Goal: Information Seeking & Learning: Learn about a topic

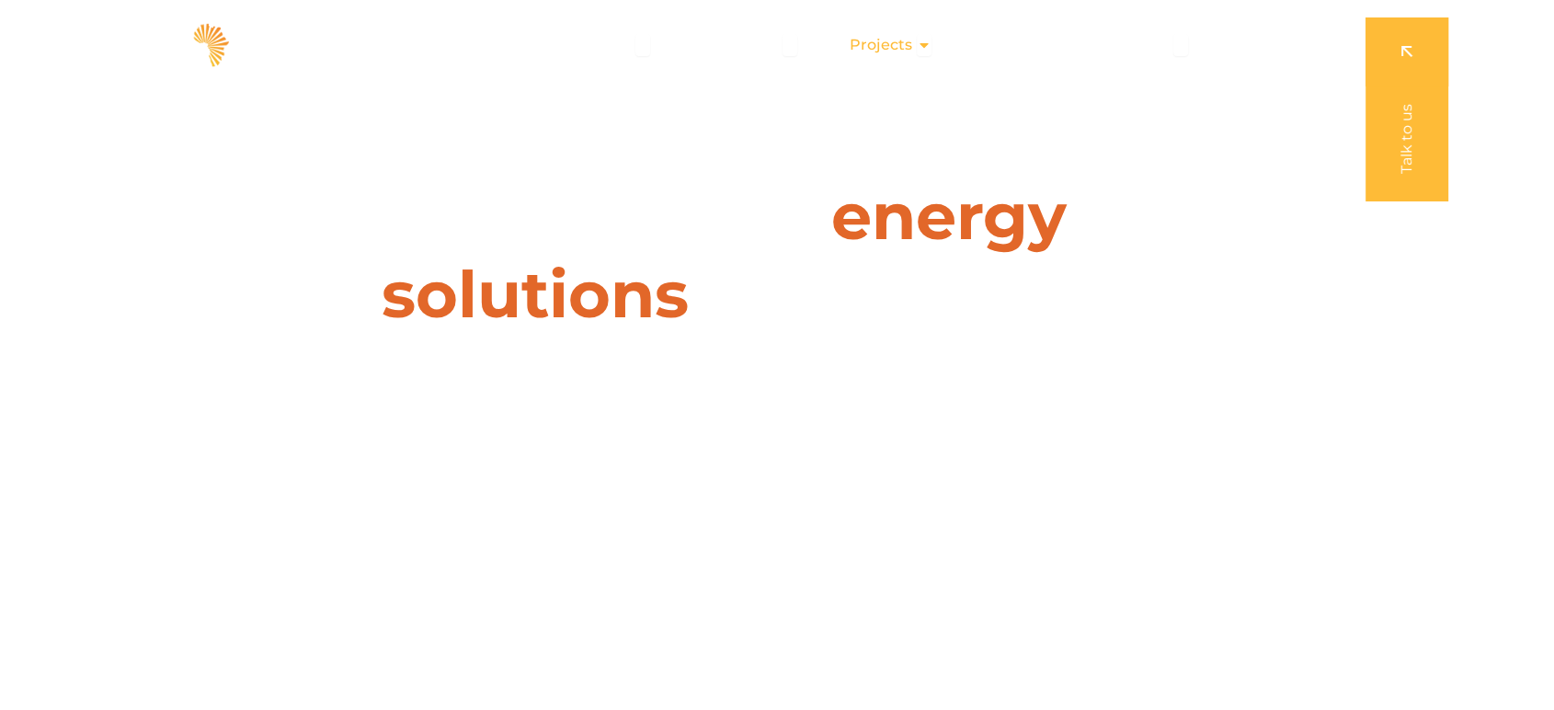
click at [889, 47] on span "Projects" at bounding box center [881, 45] width 63 height 22
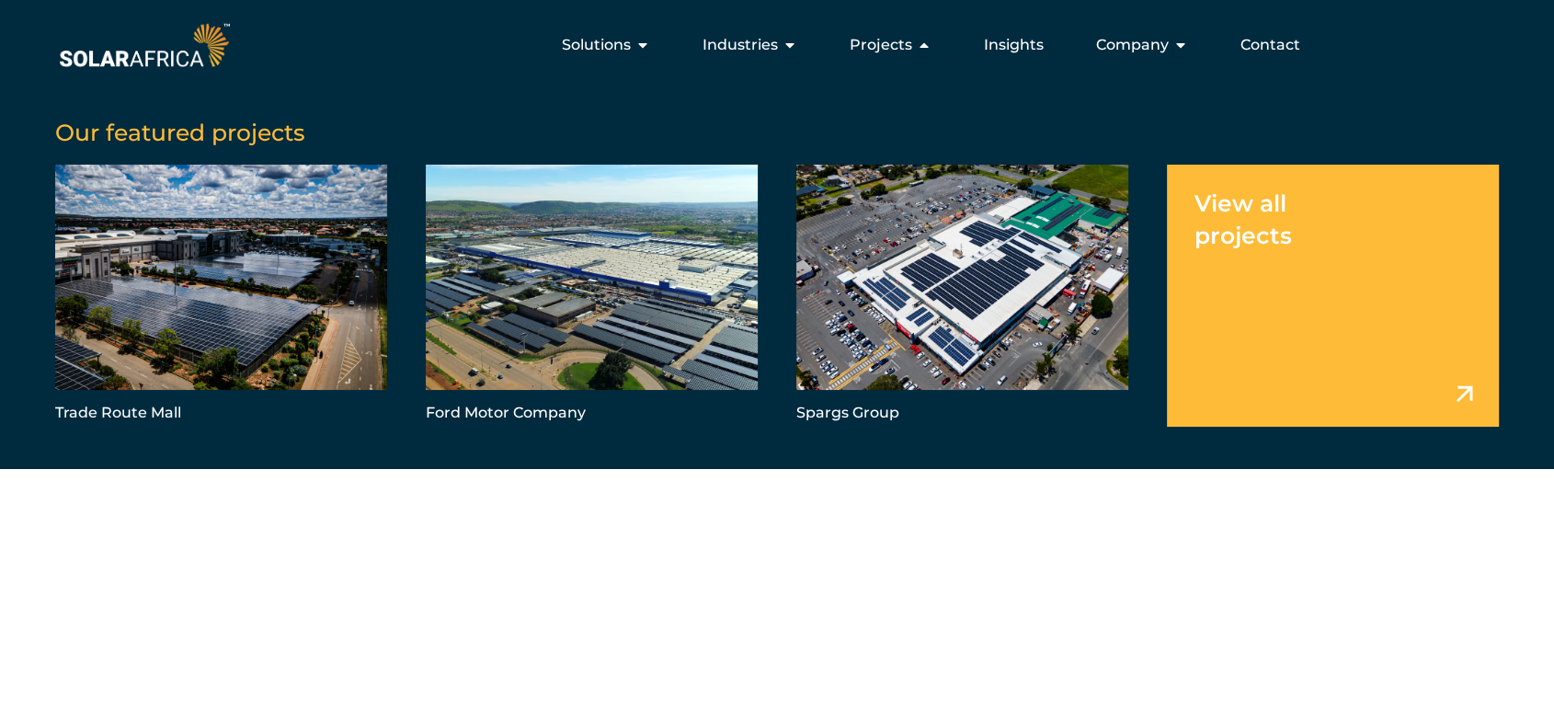
click at [1265, 231] on link "Menu" at bounding box center [1333, 296] width 332 height 262
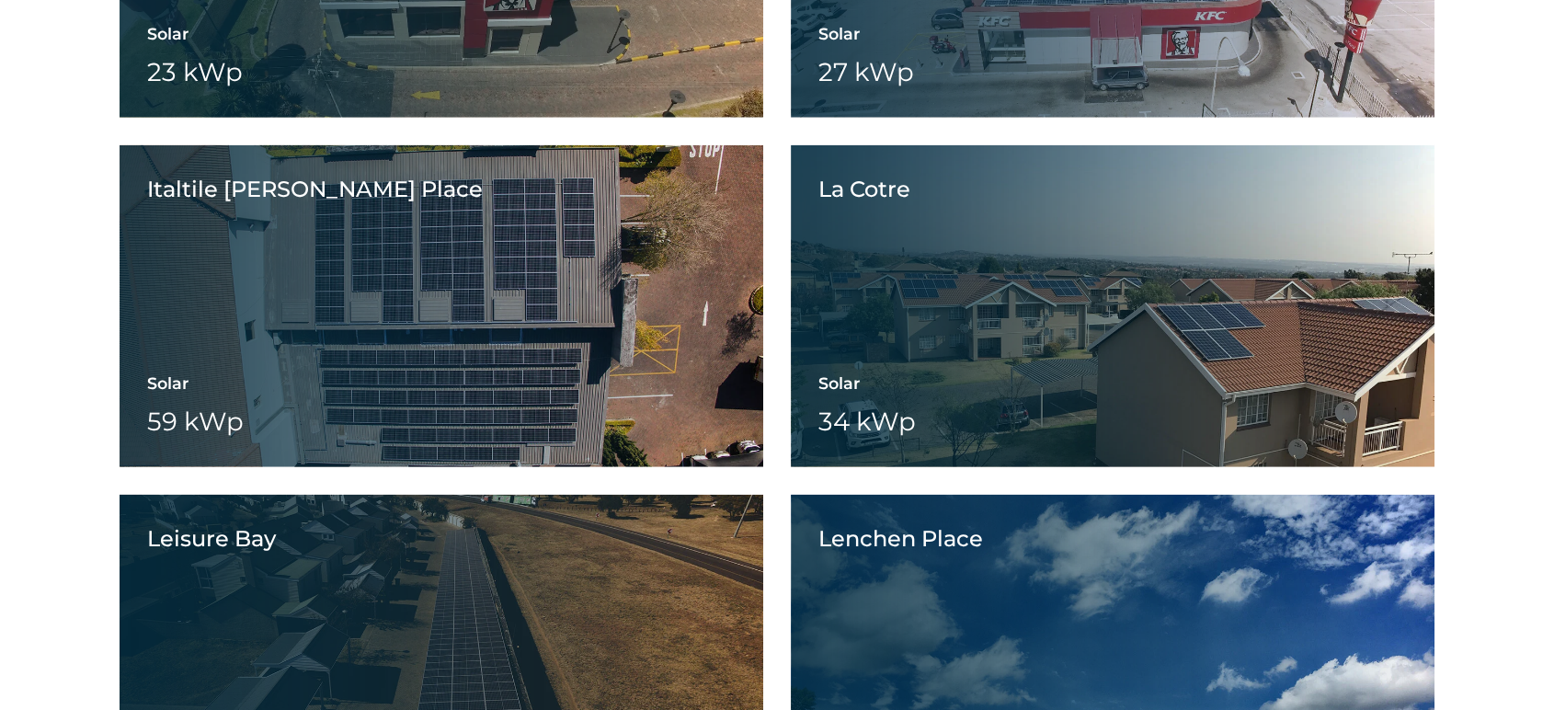
scroll to position [18429, 0]
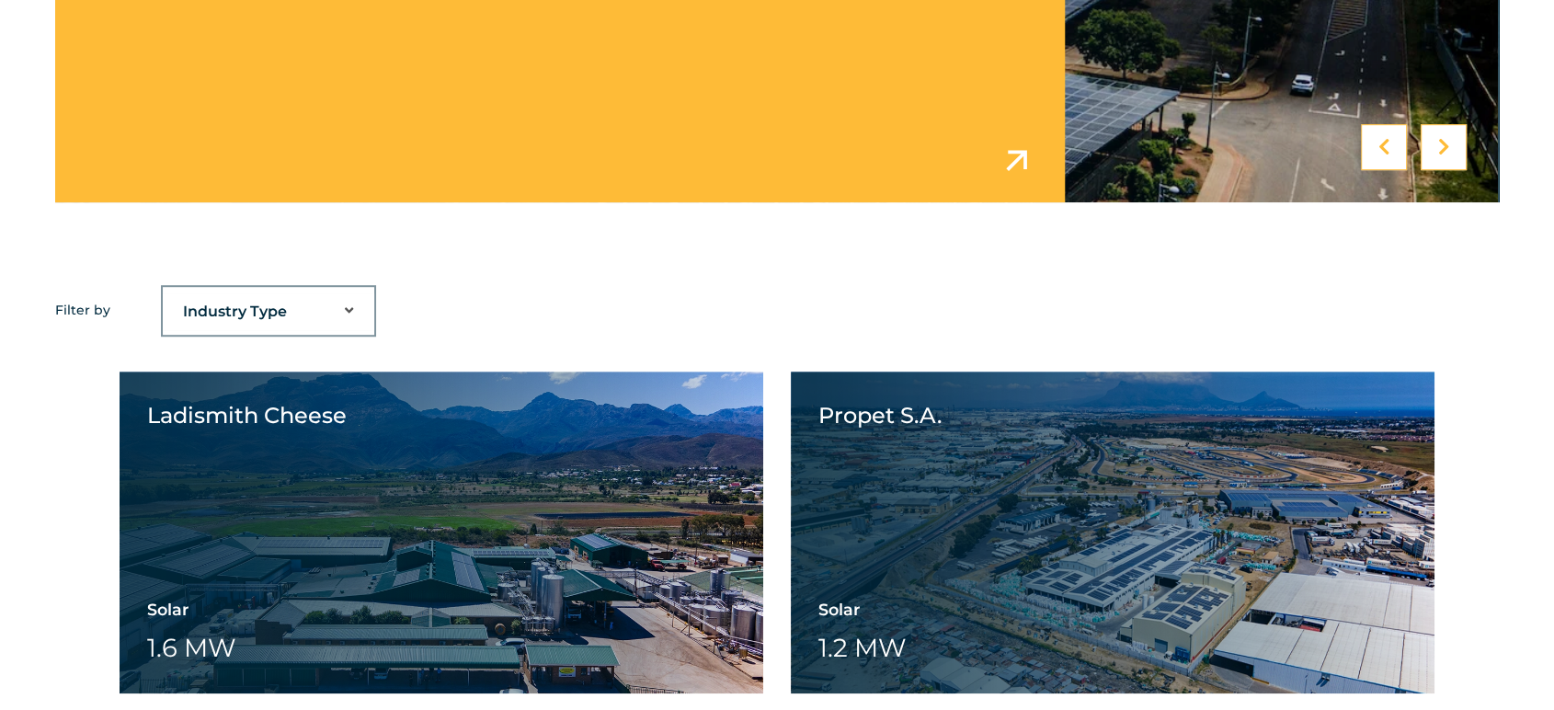
scroll to position [1079, 0]
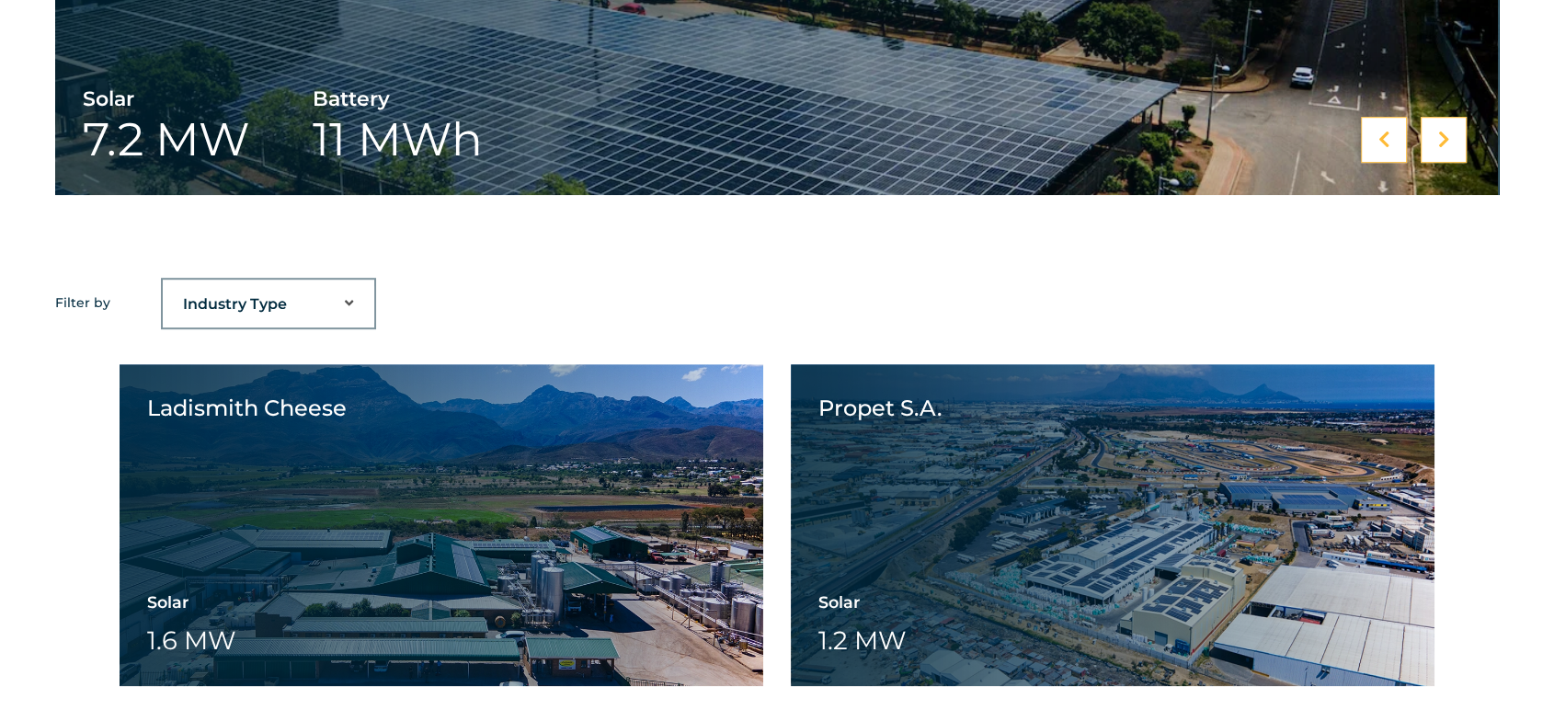
click at [302, 292] on select "Industry Type Agriculture Automotive Corporate Parks FMCG Food Processing Hospi…" at bounding box center [269, 304] width 212 height 37
select select "44"
click at [163, 286] on select "Industry Type Agriculture Automotive Corporate Parks FMCG Food Processing Hospi…" at bounding box center [269, 304] width 212 height 37
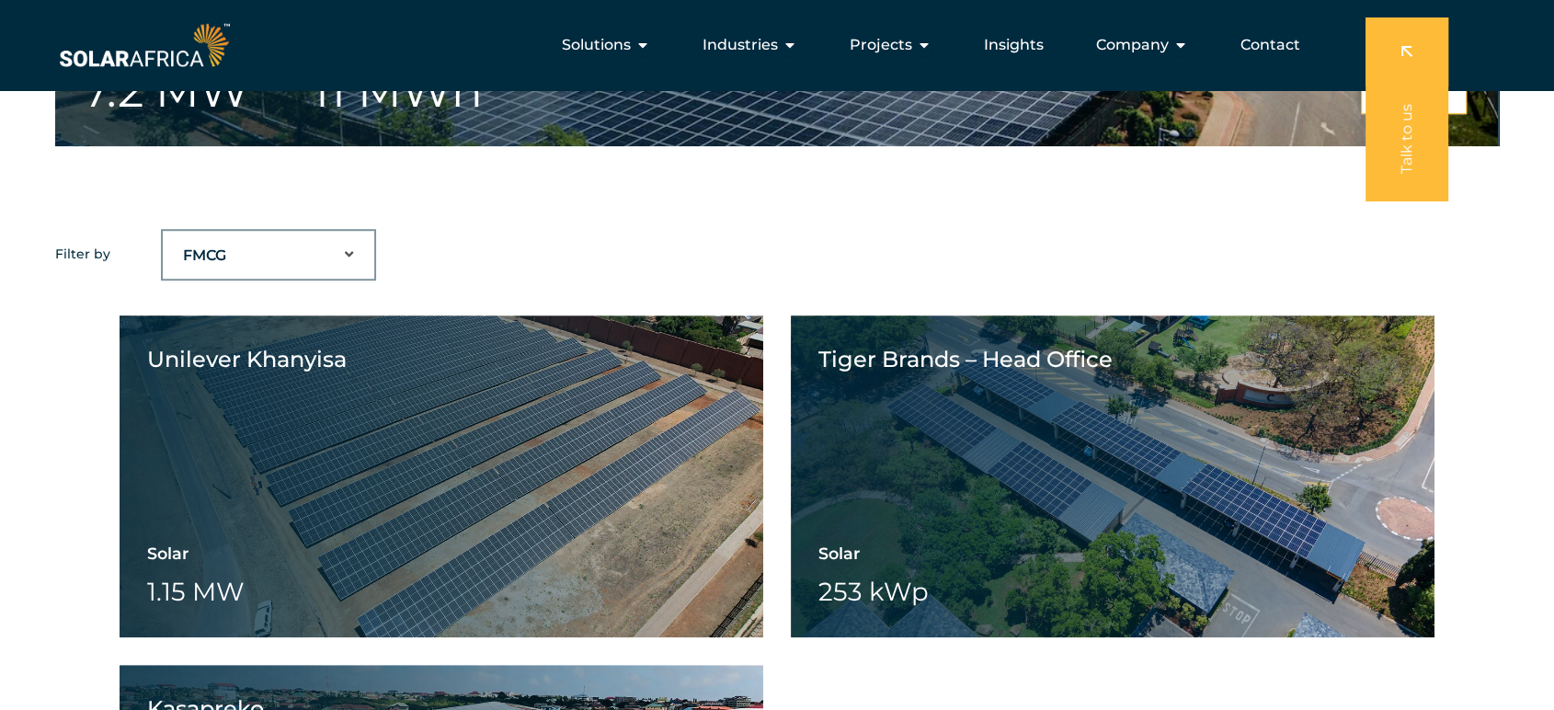
scroll to position [1116, 0]
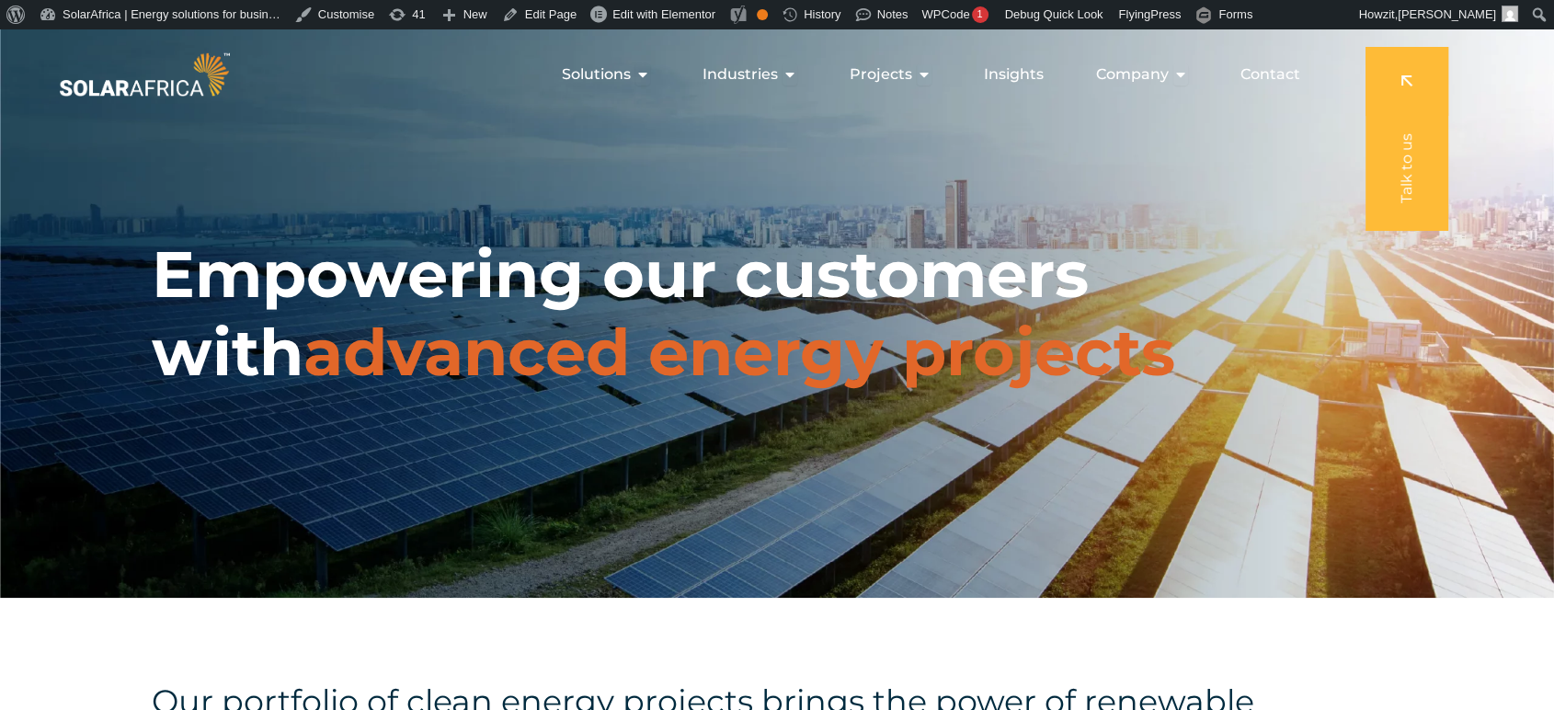
click at [429, 342] on span "advanced energy projects" at bounding box center [739, 352] width 872 height 79
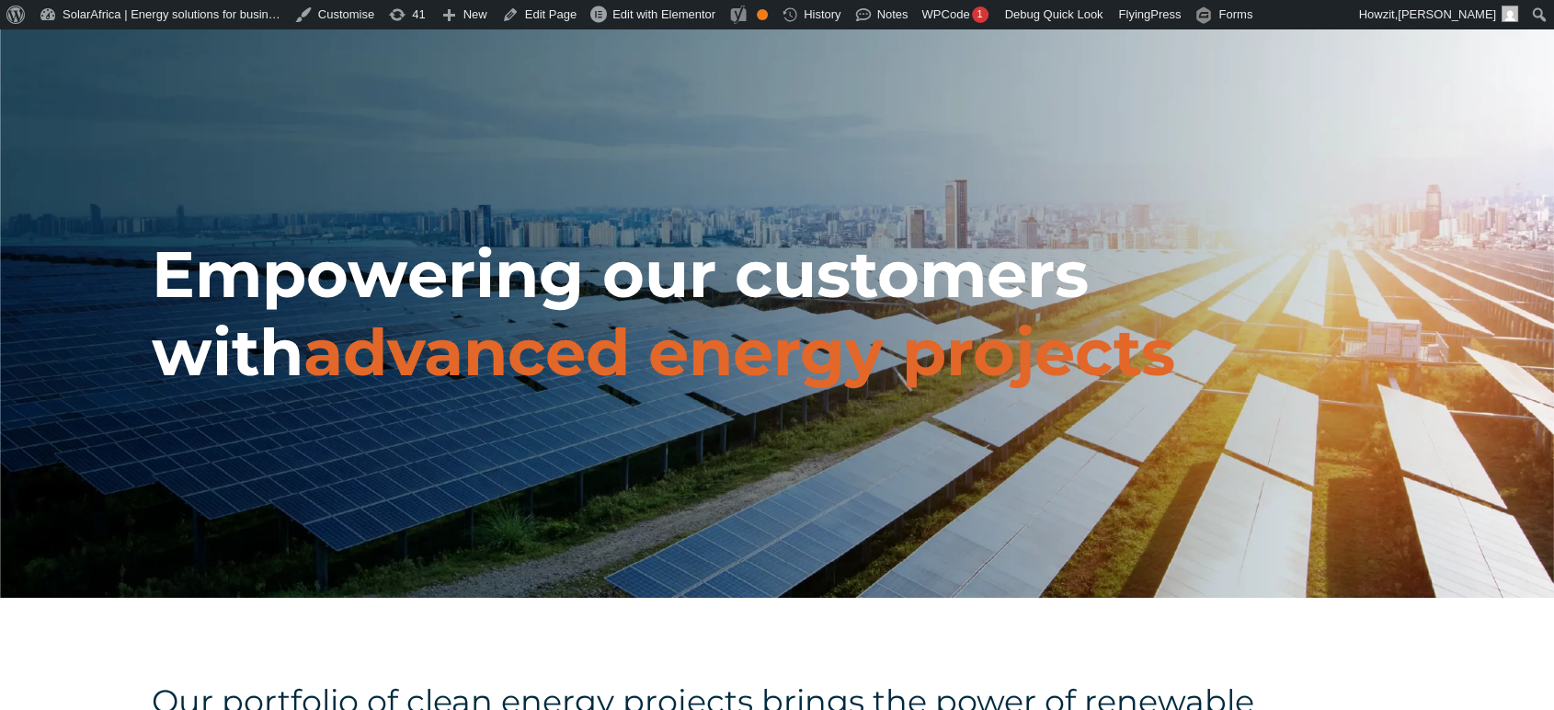
scroll to position [29, 0]
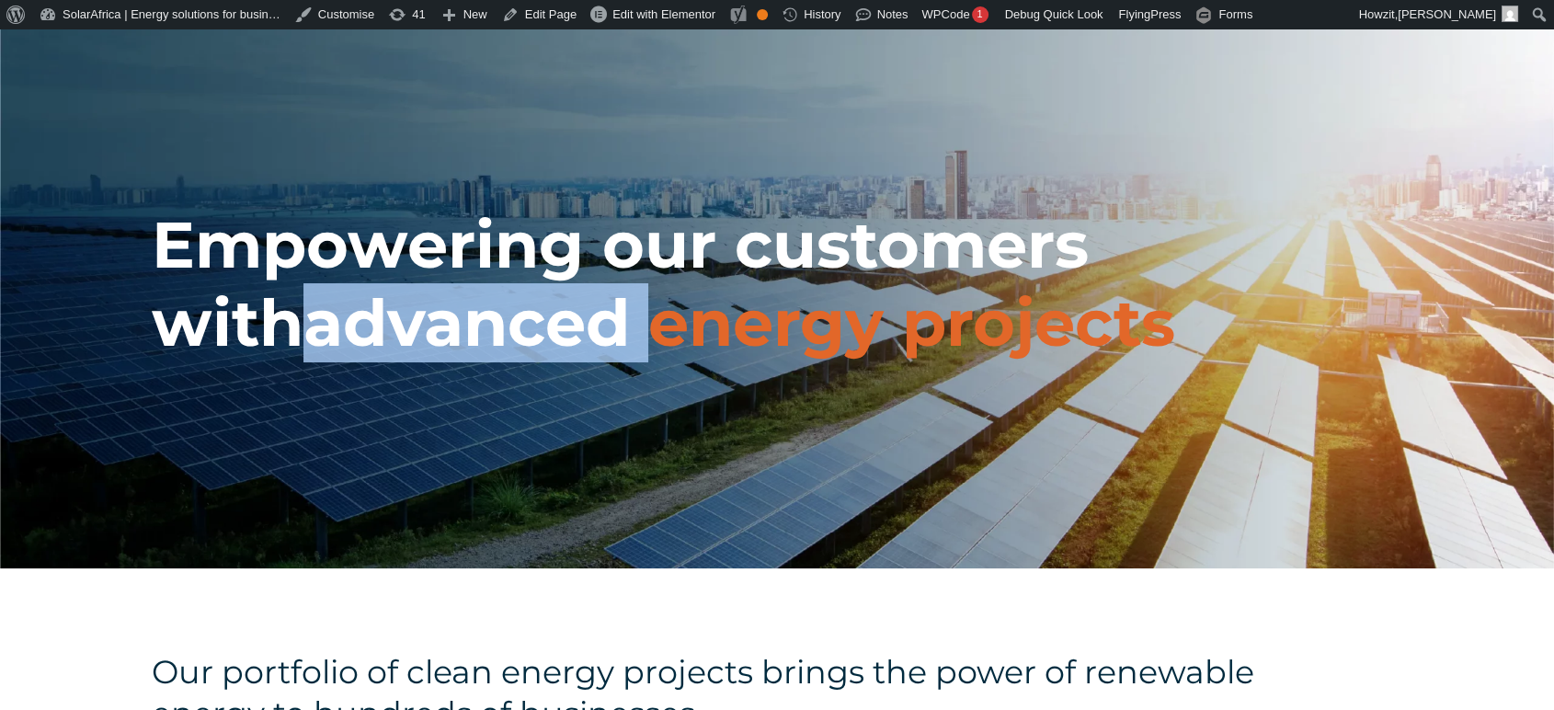
click at [429, 342] on span "advanced energy projects" at bounding box center [739, 322] width 872 height 79
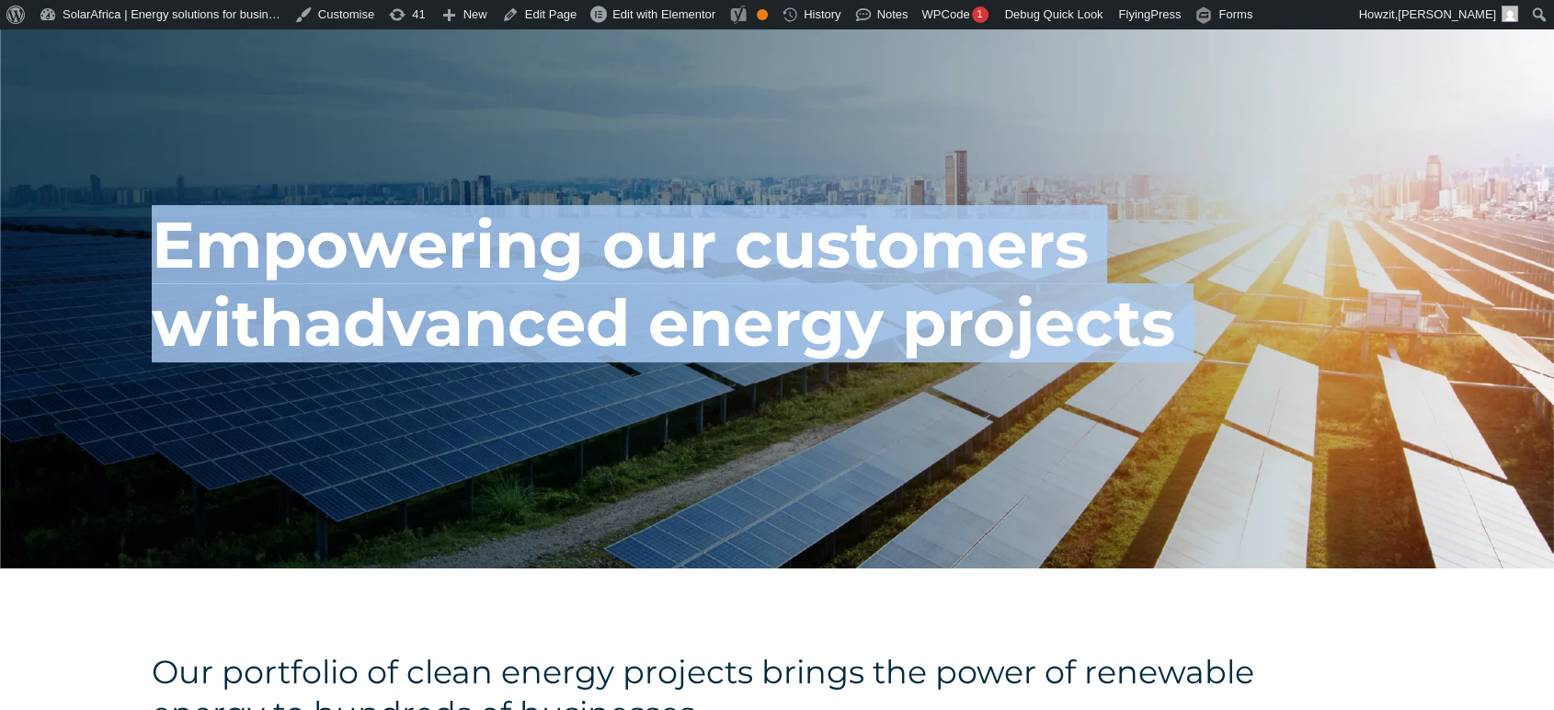
click at [429, 342] on span "advanced energy projects" at bounding box center [739, 322] width 872 height 79
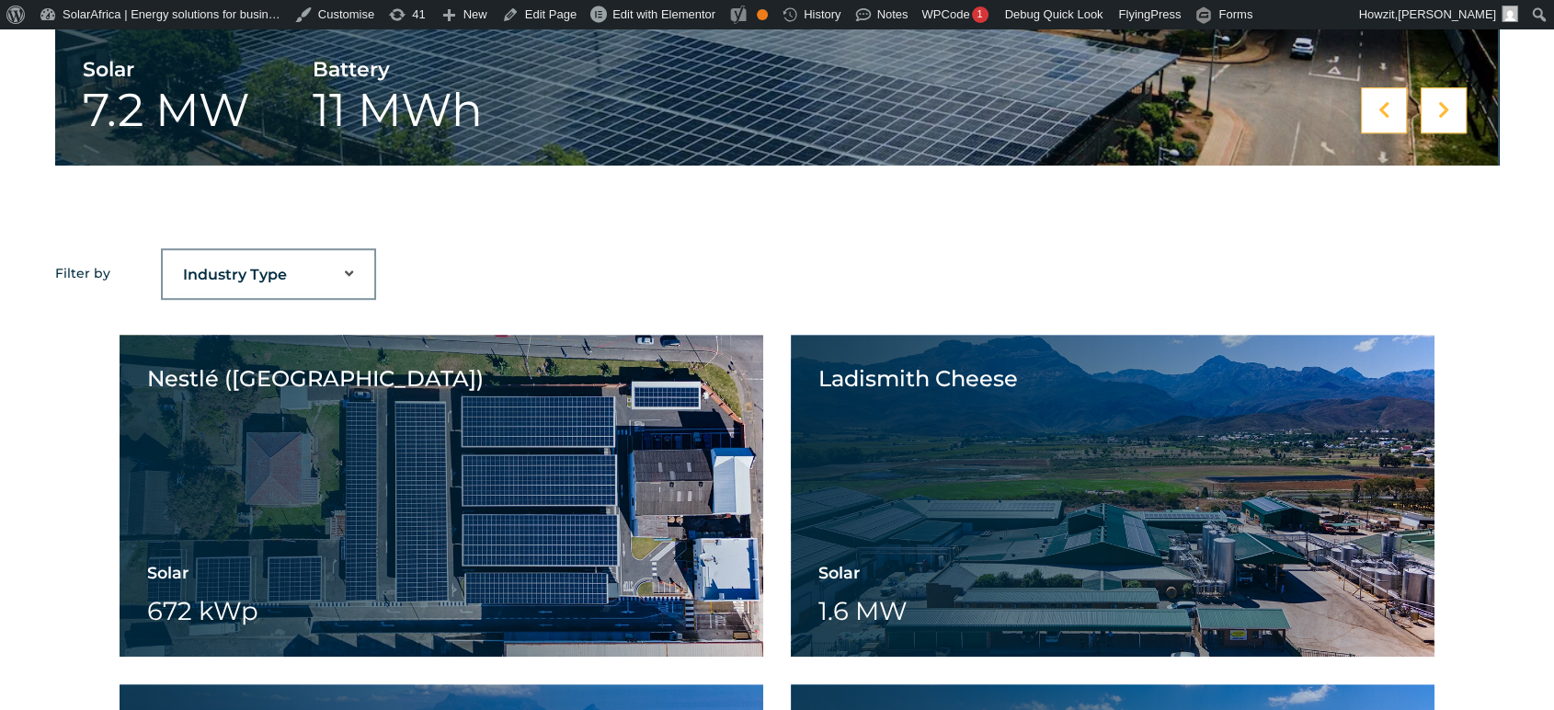
scroll to position [1332, 0]
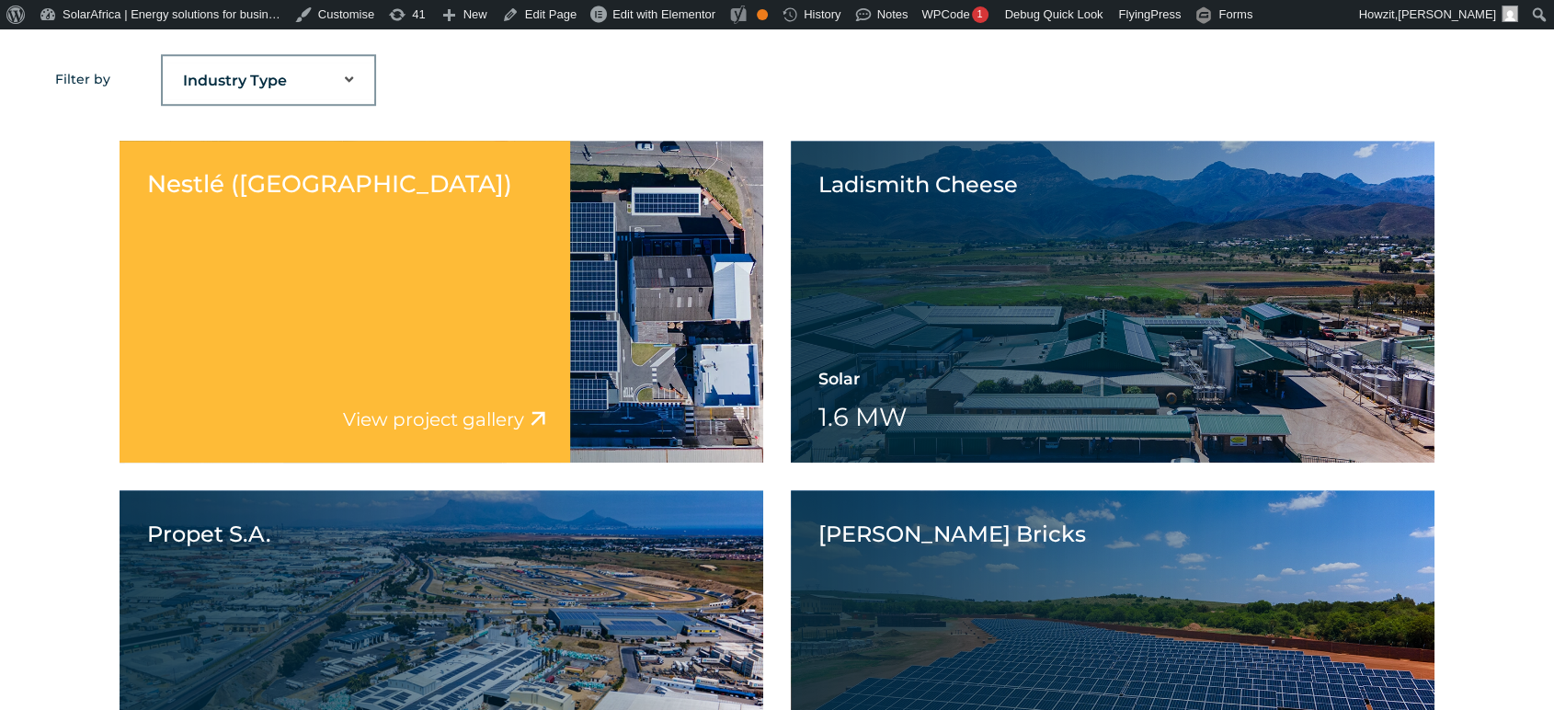
click at [348, 315] on div "Nestlé (East London) View project video View project gallery" at bounding box center [345, 302] width 451 height 322
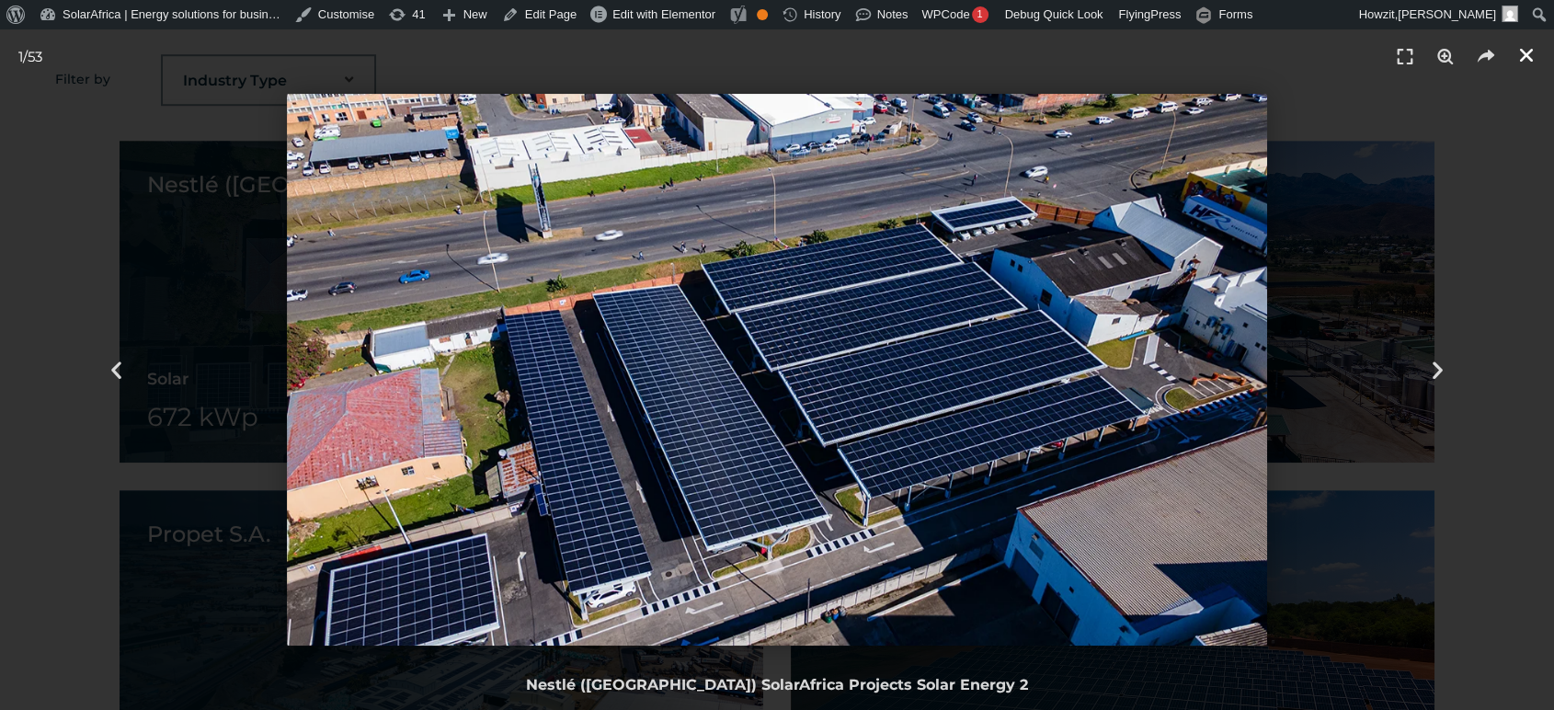
click at [1523, 52] on icon "Close (Esc)" at bounding box center [1526, 55] width 18 height 18
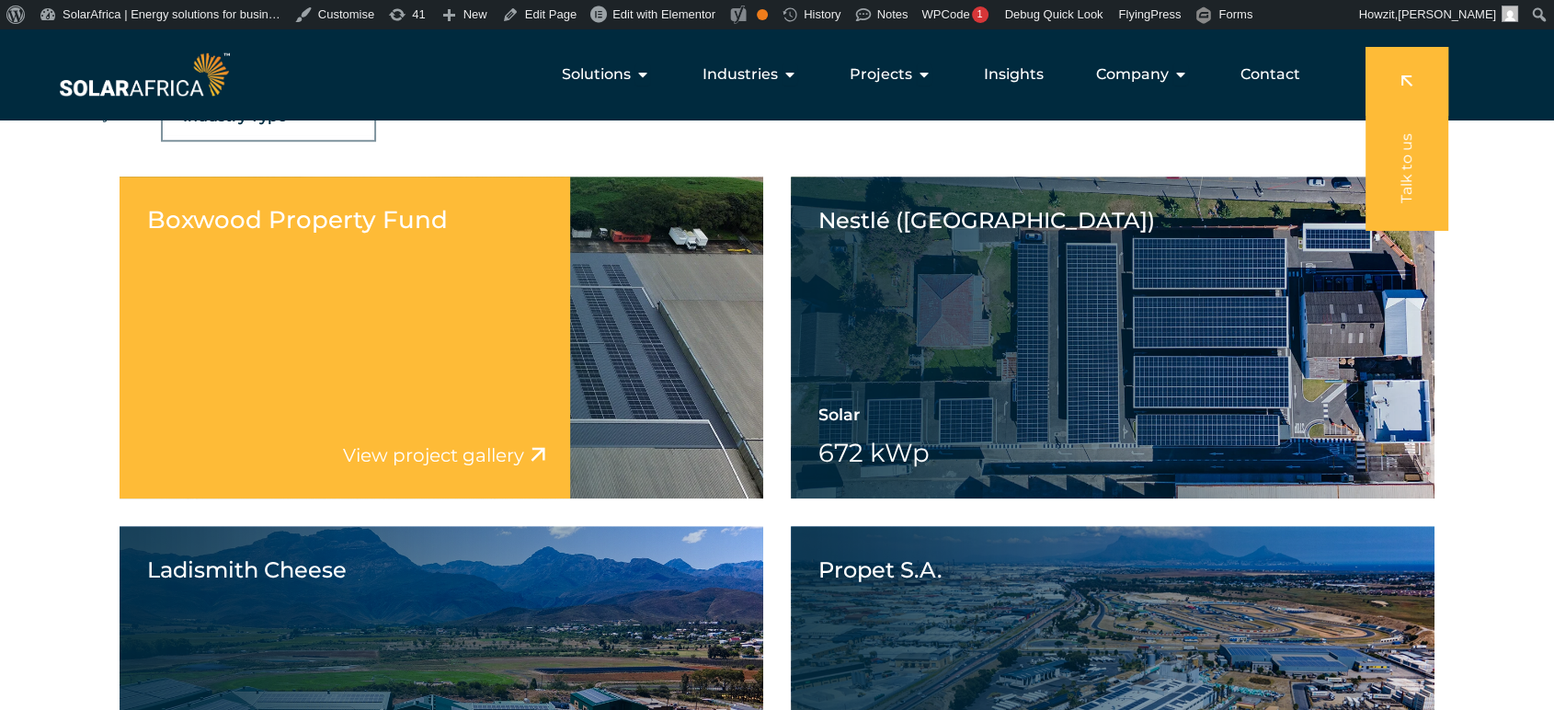
scroll to position [904, 0]
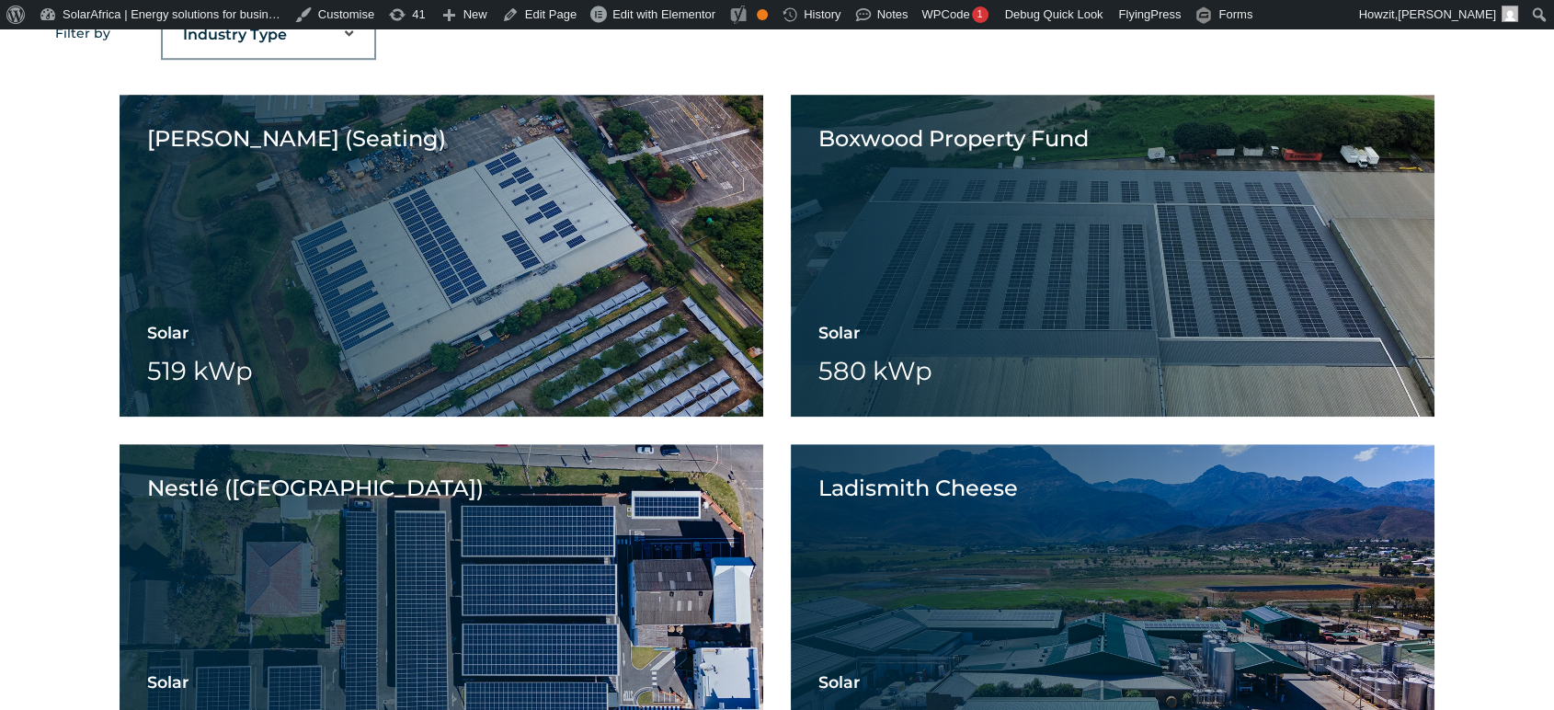
scroll to position [1398, 0]
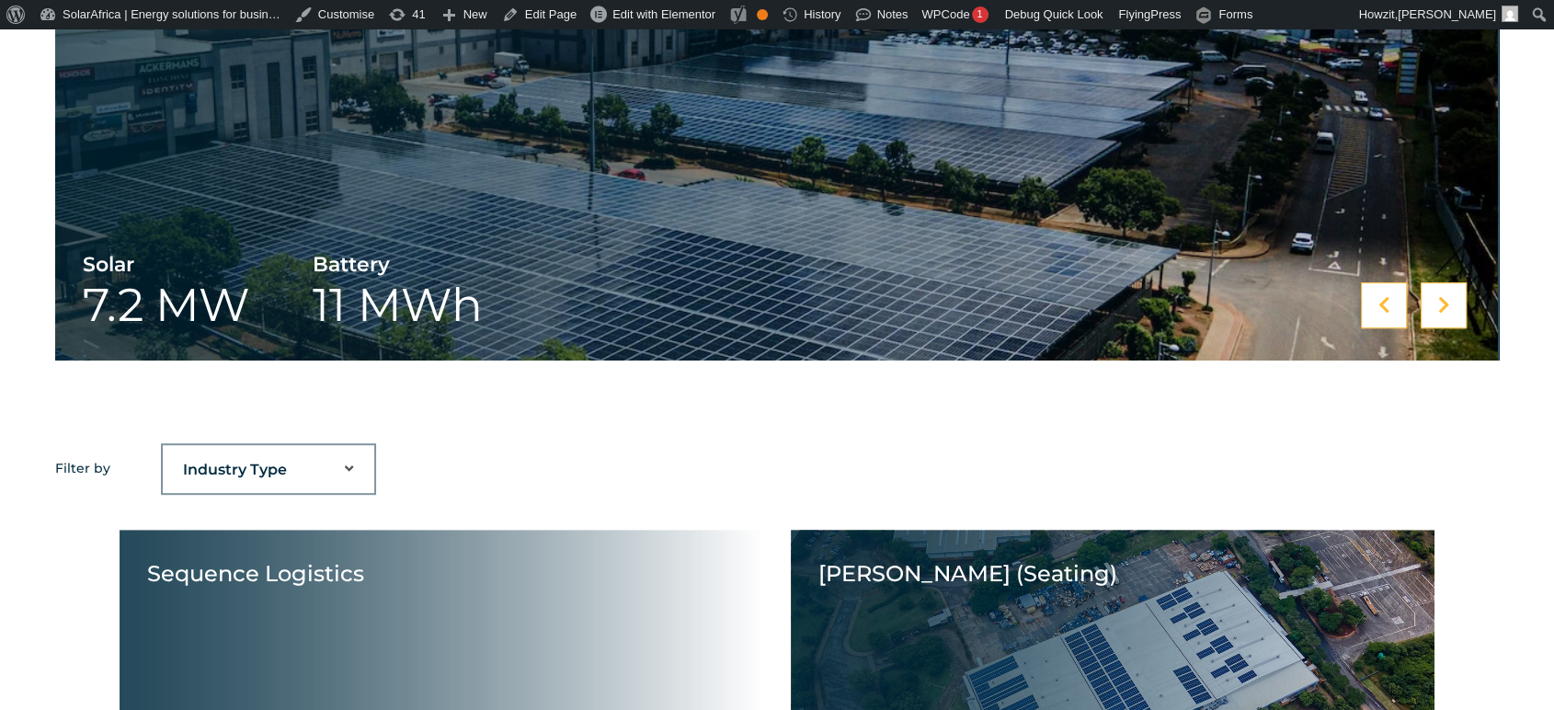
scroll to position [1398, 0]
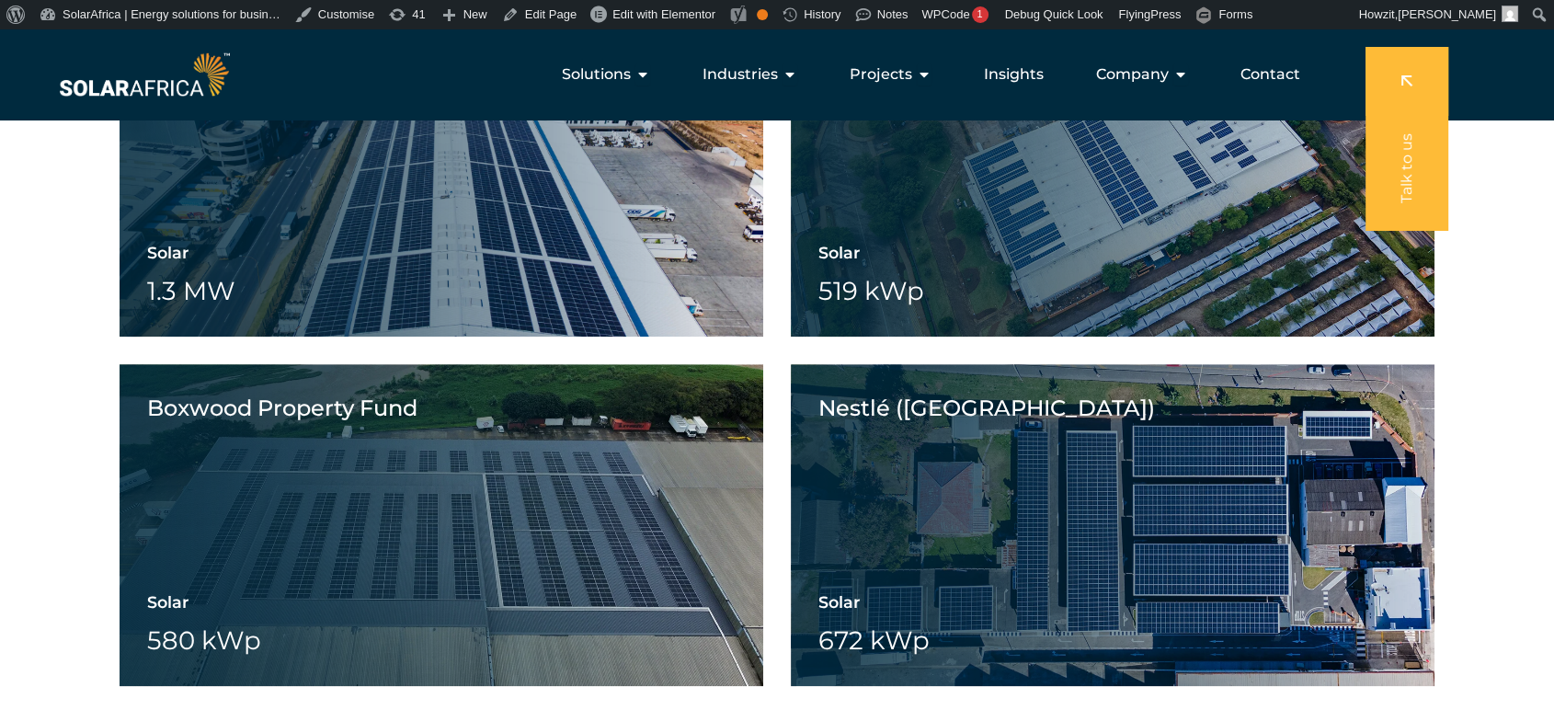
scroll to position [1493, 0]
